Goal: Find specific page/section: Find specific page/section

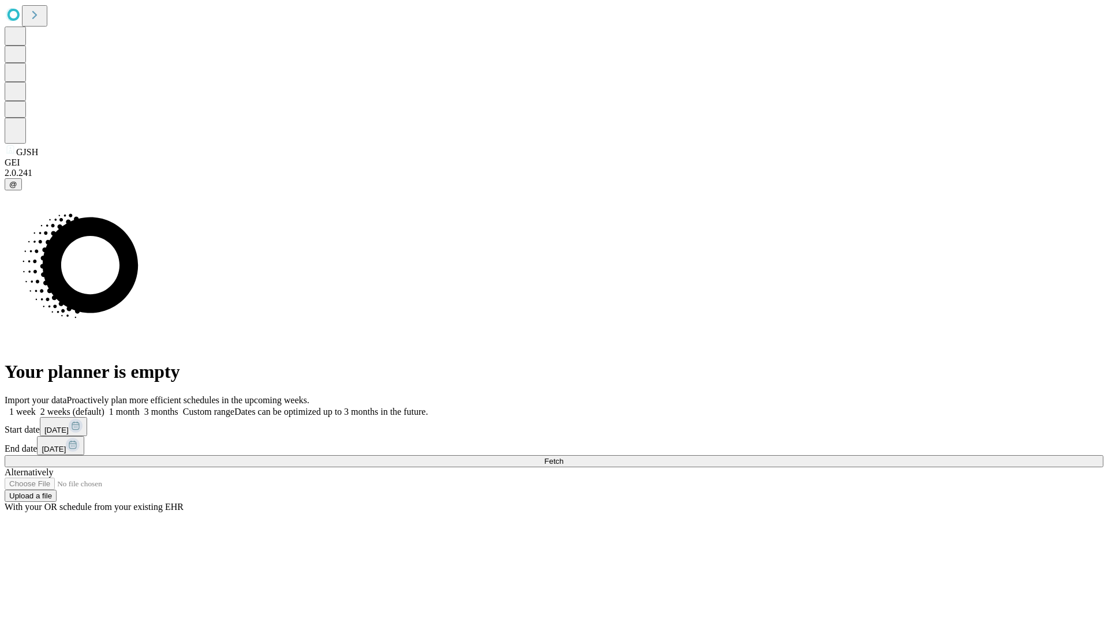
click at [563, 457] on span "Fetch" at bounding box center [553, 461] width 19 height 9
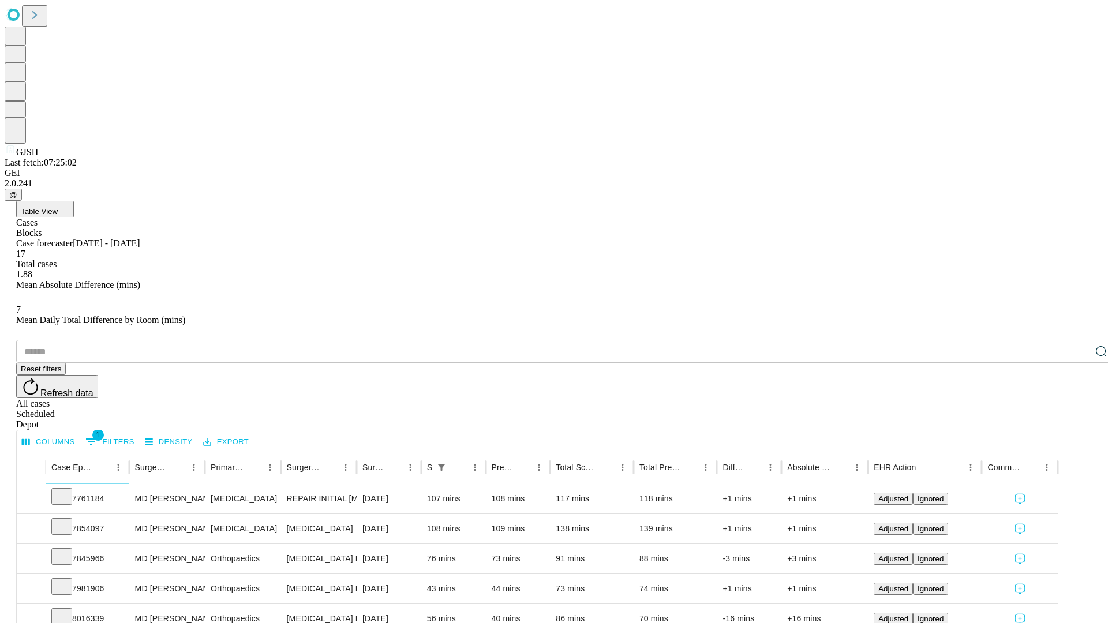
click at [68, 490] on icon at bounding box center [62, 496] width 12 height 12
